Goal: Information Seeking & Learning: Find specific fact

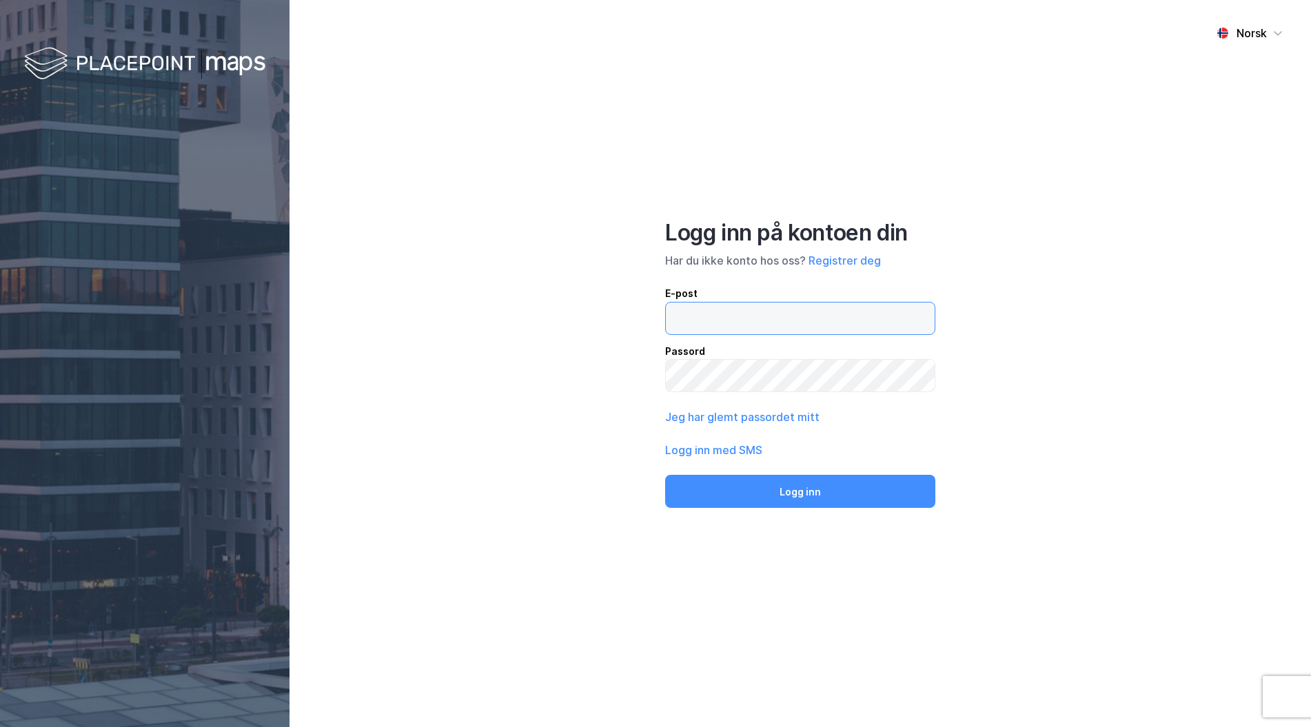
type input "hugo.korsmo@toma.no"
click at [190, 60] on img at bounding box center [144, 64] width 241 height 41
click at [795, 319] on input "[EMAIL_ADDRESS][DOMAIN_NAME]" at bounding box center [800, 319] width 269 height 32
drag, startPoint x: 790, startPoint y: 313, endPoint x: 700, endPoint y: 316, distance: 89.7
click at [700, 316] on input "[EMAIL_ADDRESS][DOMAIN_NAME]" at bounding box center [800, 319] width 269 height 32
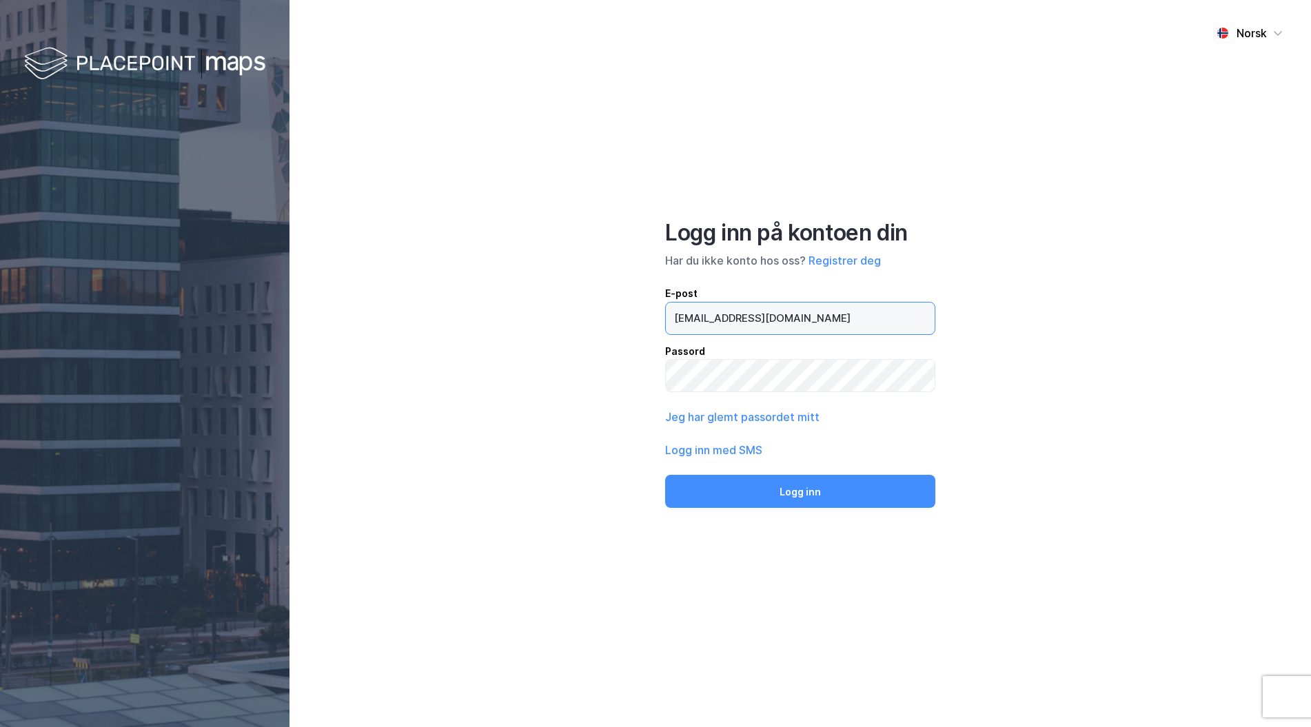
type input "[EMAIL_ADDRESS][DOMAIN_NAME]"
click at [665, 475] on button "Logg inn" at bounding box center [800, 491] width 270 height 33
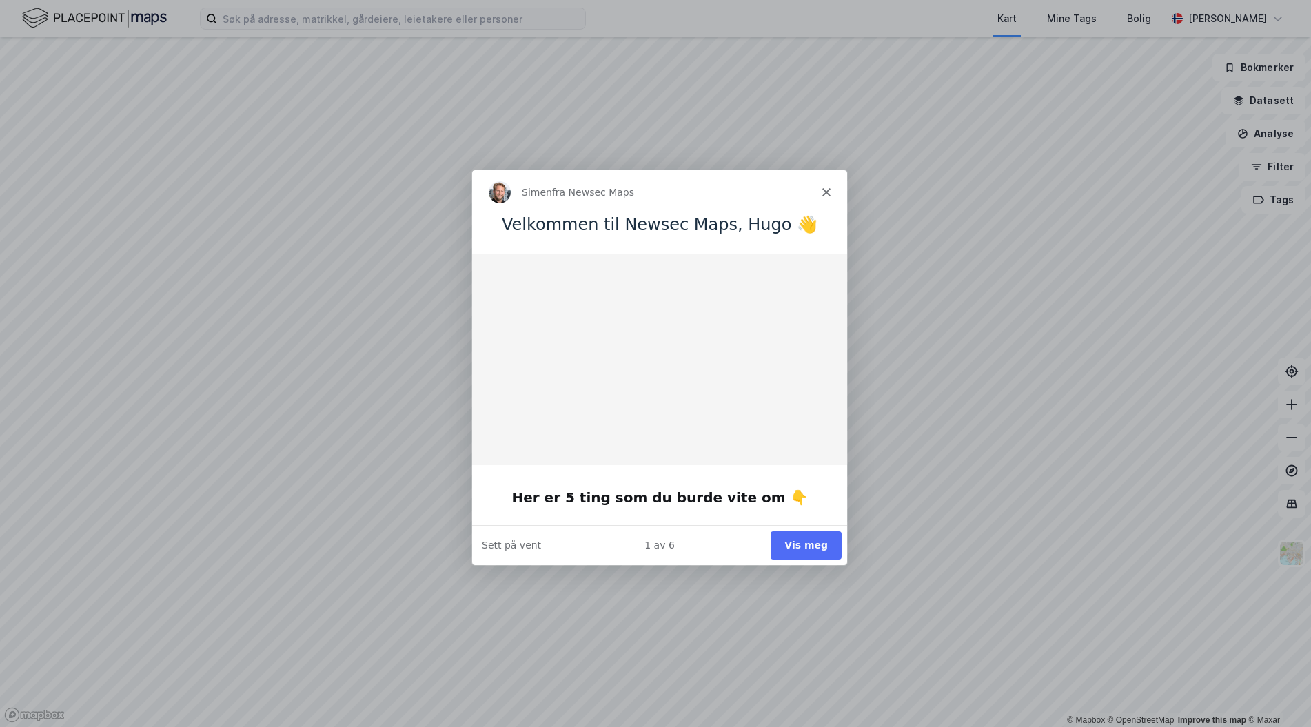
click at [822, 187] on icon "Lukk" at bounding box center [826, 191] width 8 height 8
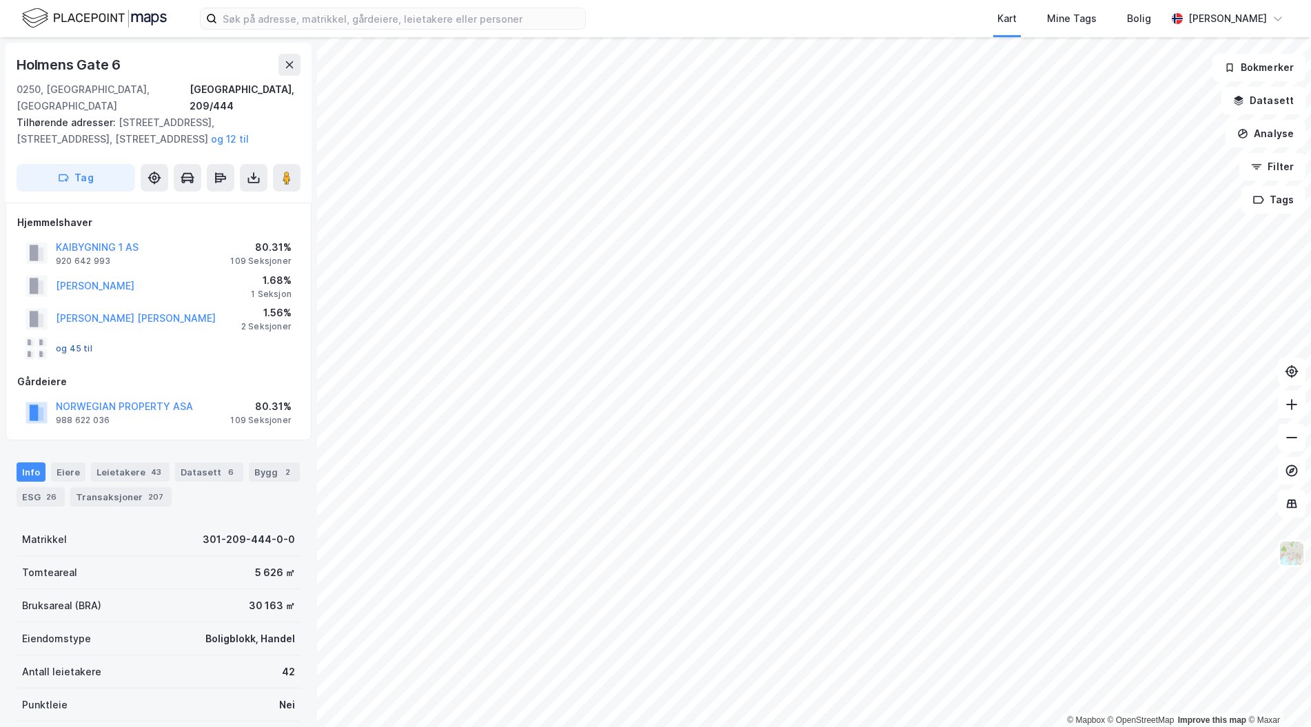
click at [0, 0] on button "og 45 til" at bounding box center [0, 0] width 0 height 0
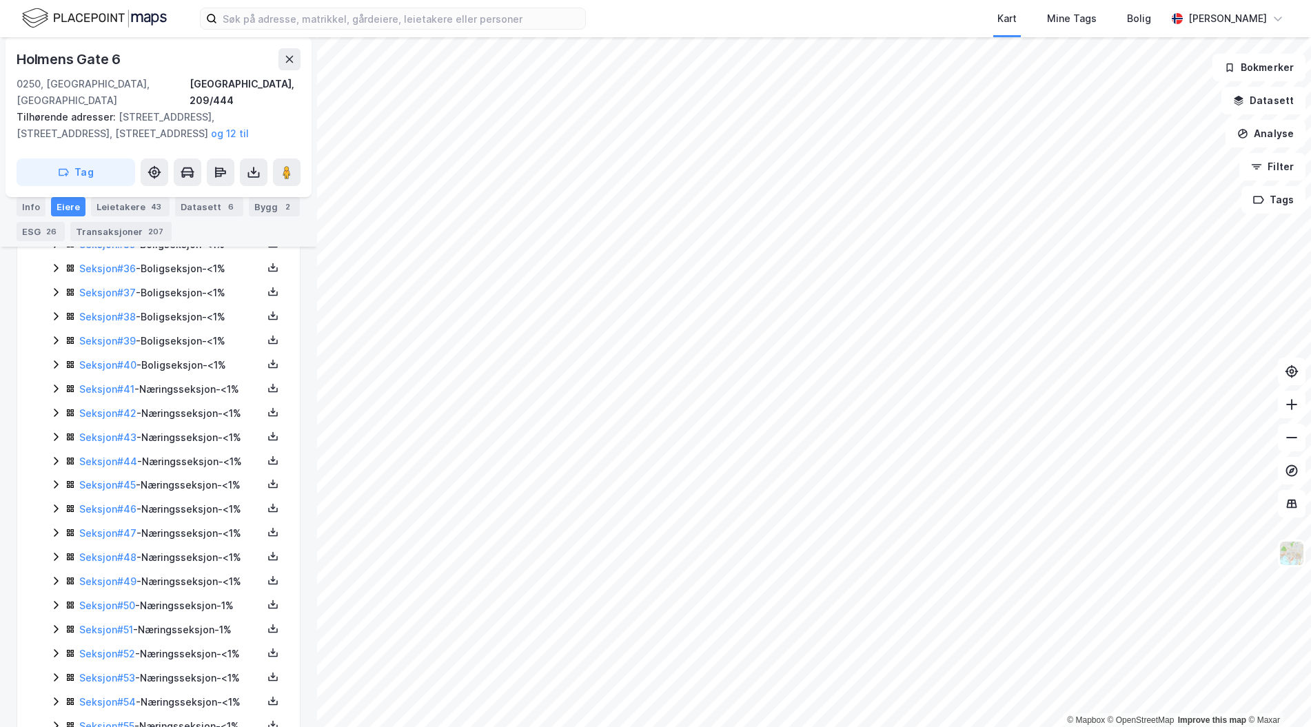
scroll to position [1141, 0]
click at [51, 383] on icon at bounding box center [55, 388] width 11 height 11
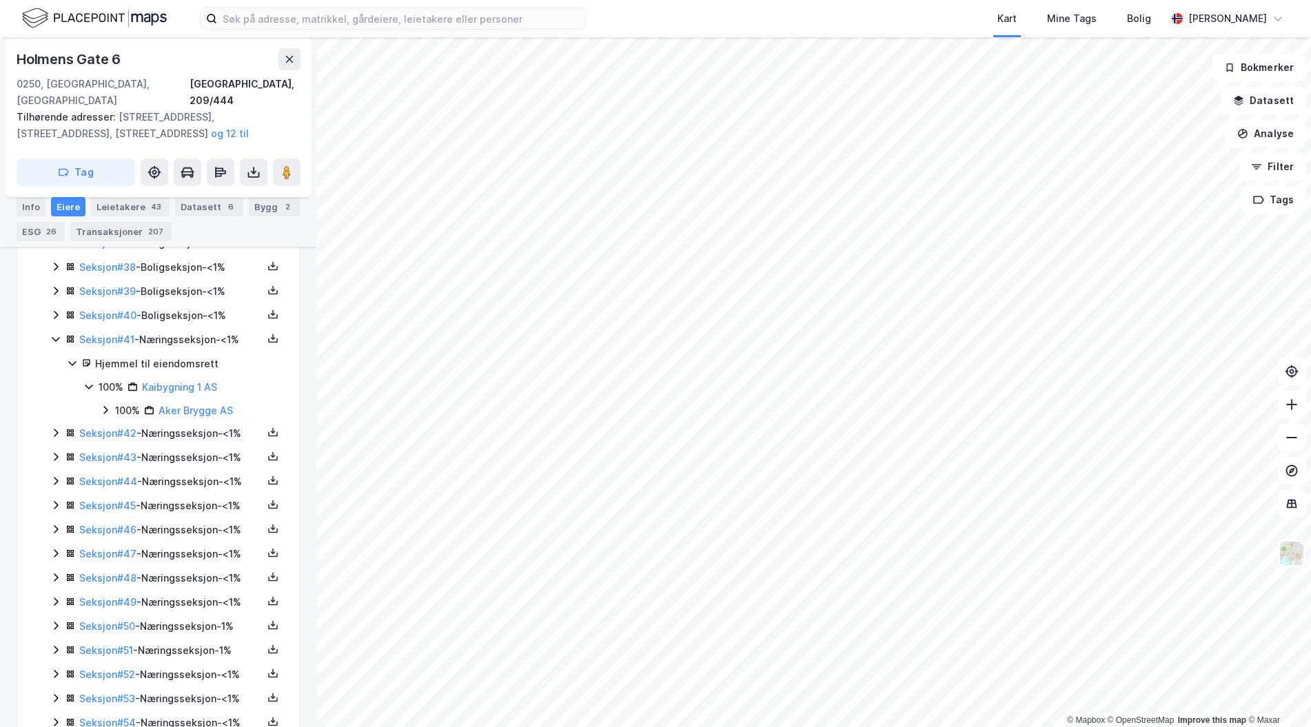
scroll to position [1191, 0]
click at [54, 427] on icon at bounding box center [55, 432] width 11 height 11
click at [54, 426] on icon at bounding box center [55, 431] width 11 height 11
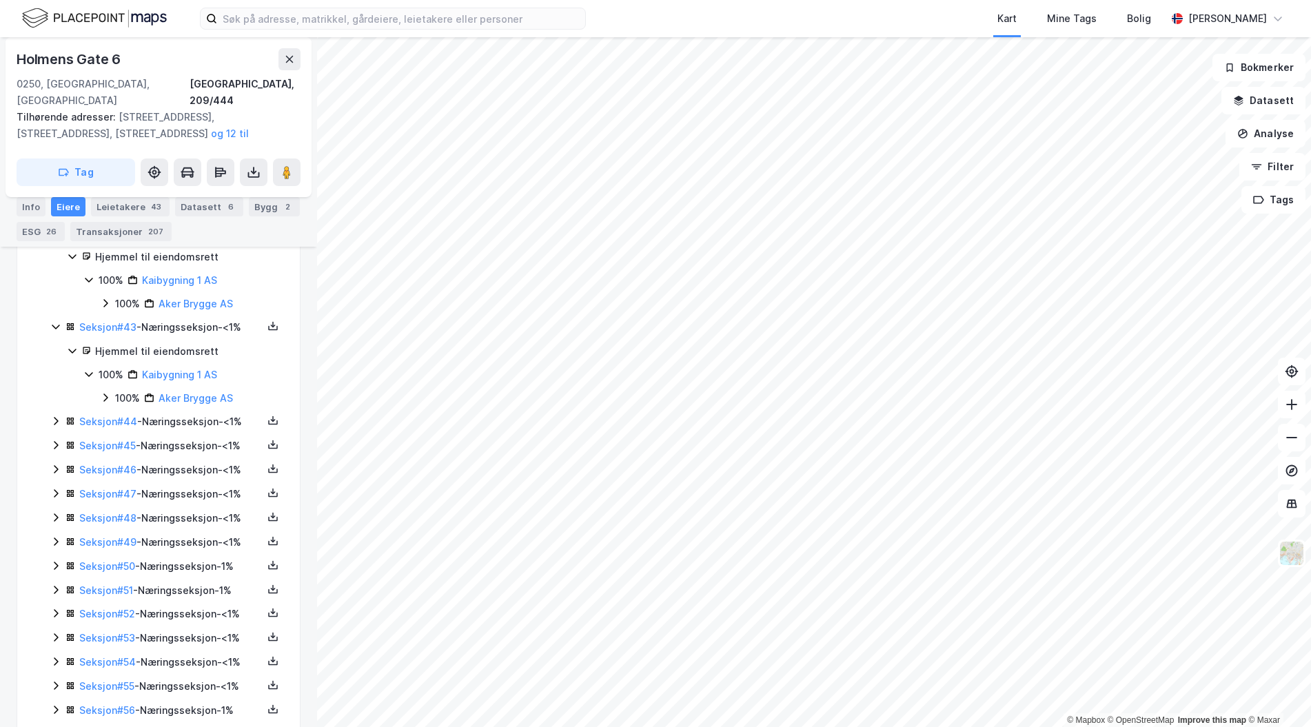
scroll to position [1392, 0]
drag, startPoint x: 54, startPoint y: 416, endPoint x: 56, endPoint y: 405, distance: 10.5
